Goal: Find specific page/section: Find specific page/section

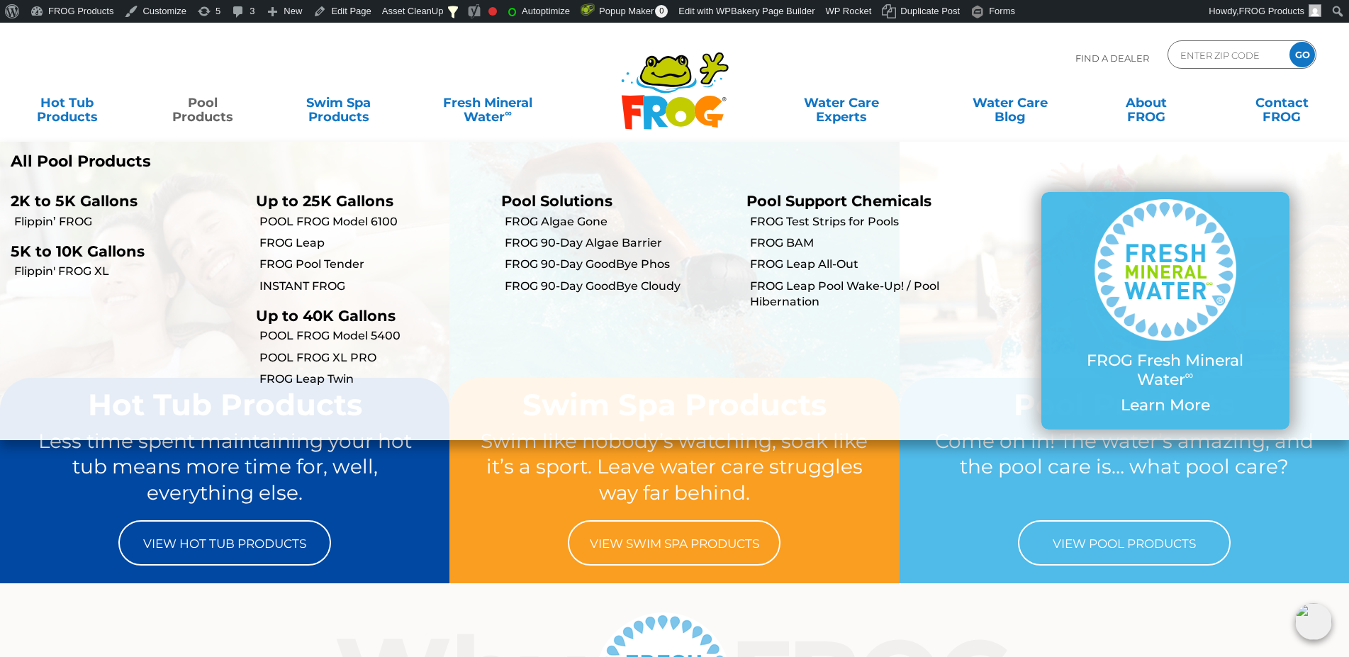
click at [195, 112] on link "Pool Products" at bounding box center [203, 103] width 106 height 28
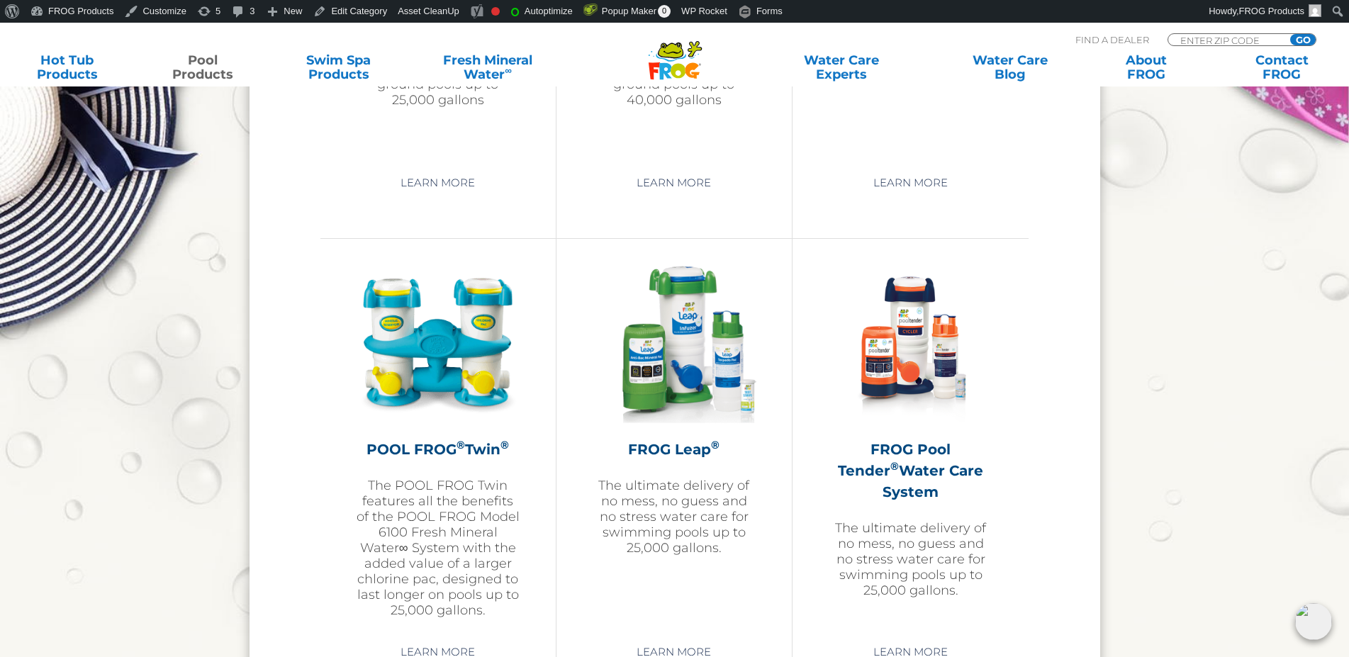
scroll to position [2459, 0]
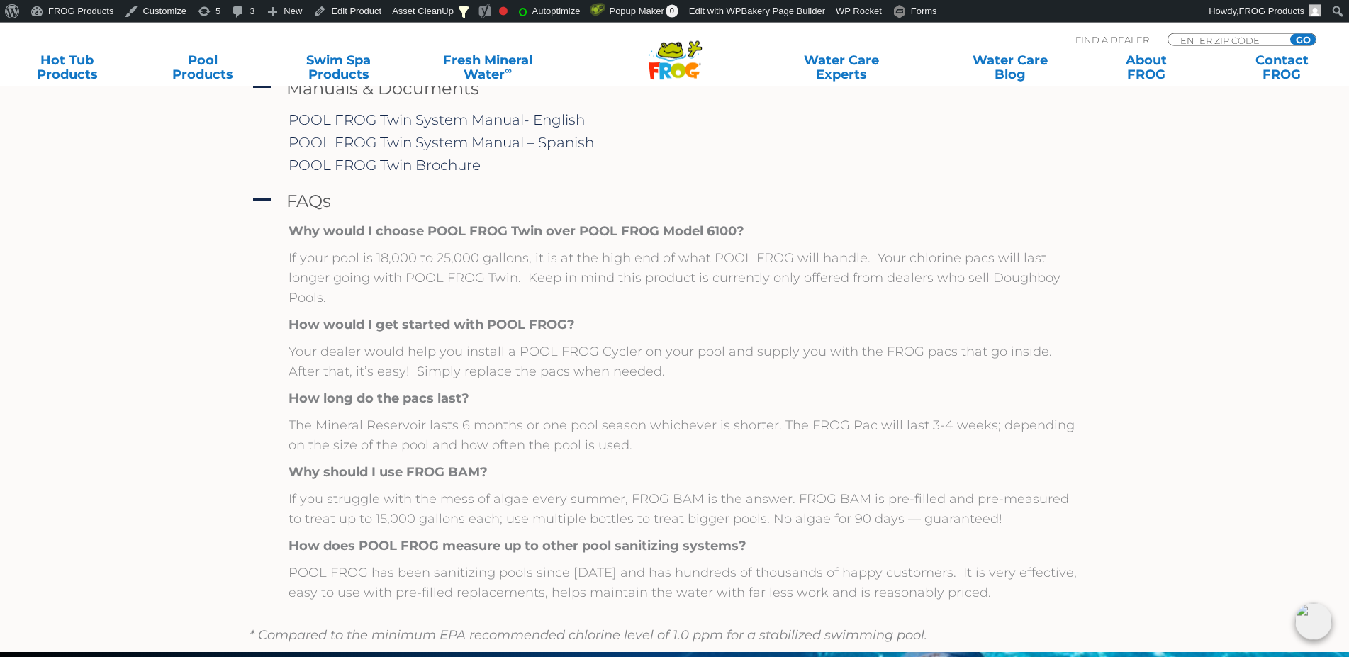
scroll to position [1478, 0]
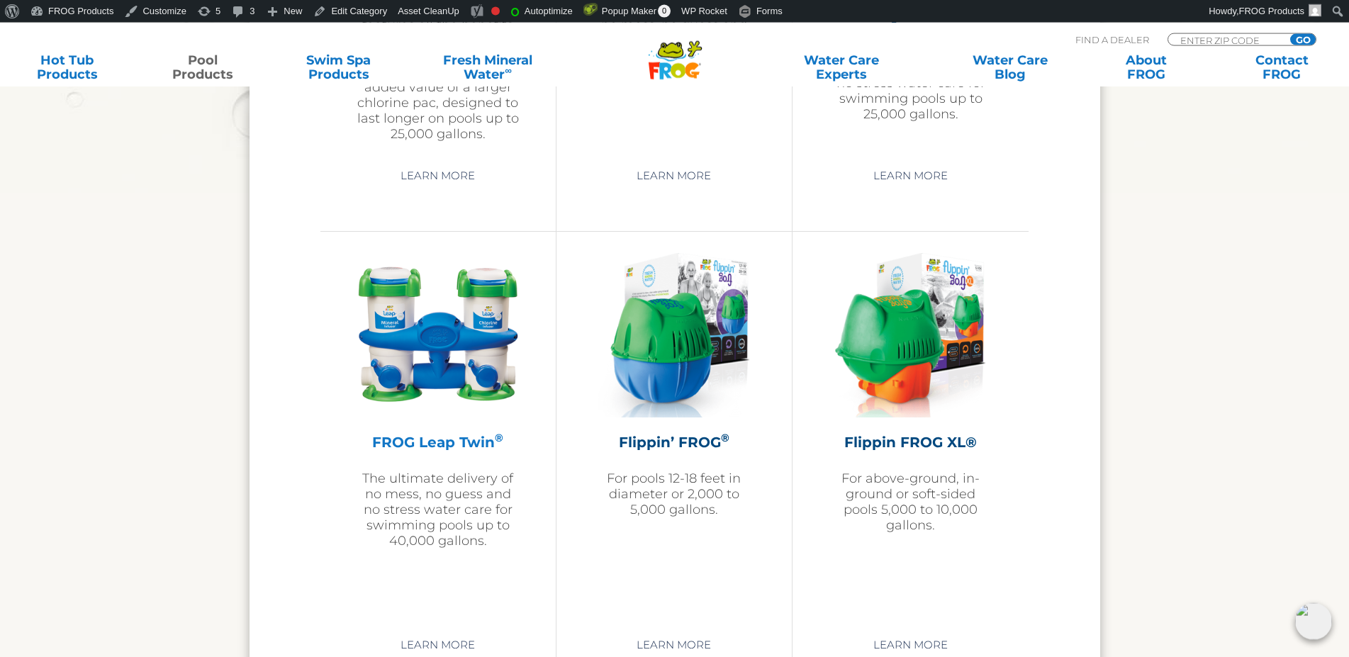
scroll to position [2893, 0]
